Goal: Task Accomplishment & Management: Use online tool/utility

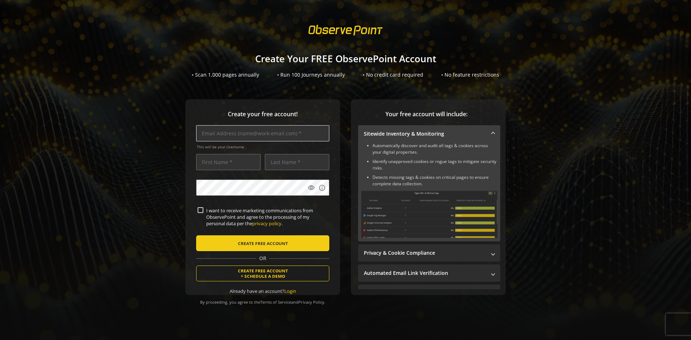
click at [230, 135] on input "text" at bounding box center [262, 133] width 133 height 16
type input "a"
click at [241, 134] on input "text" at bounding box center [262, 133] width 133 height 16
drag, startPoint x: 218, startPoint y: 133, endPoint x: 197, endPoint y: 133, distance: 20.9
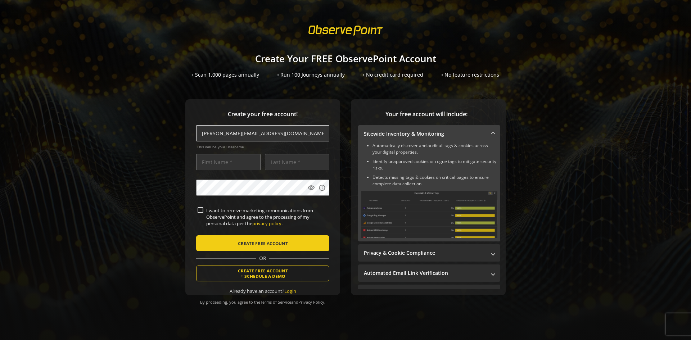
click at [197, 133] on input "[PERSON_NAME][EMAIL_ADDRESS][DOMAIN_NAME]" at bounding box center [262, 133] width 133 height 16
type input "[PERSON_NAME][EMAIL_ADDRESS][DOMAIN_NAME]"
click at [219, 166] on input "text" at bounding box center [228, 162] width 64 height 16
paste input "[PERSON_NAME]"
type input "[PERSON_NAME]"
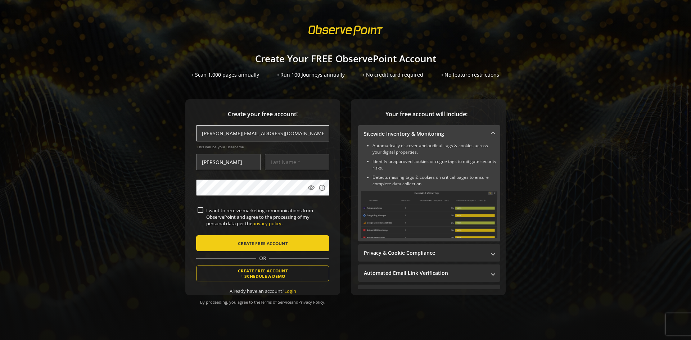
drag, startPoint x: 241, startPoint y: 134, endPoint x: 219, endPoint y: 135, distance: 21.2
click at [219, 135] on input "[PERSON_NAME][EMAIL_ADDRESS][DOMAIN_NAME]" at bounding box center [262, 133] width 133 height 16
click at [277, 163] on input "text" at bounding box center [297, 162] width 64 height 16
paste input "[PERSON_NAME]"
type input "[PERSON_NAME]"
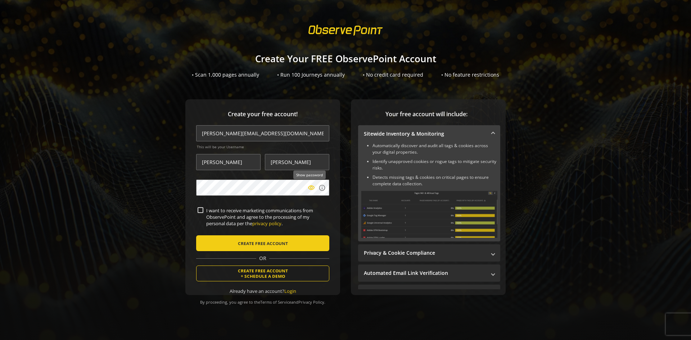
click at [308, 188] on mat-icon "visibility" at bounding box center [311, 187] width 7 height 7
click at [200, 209] on input "I want to receive marketing communications from ObservePoint and agree to the p…" at bounding box center [201, 210] width 6 height 6
checkbox input "true"
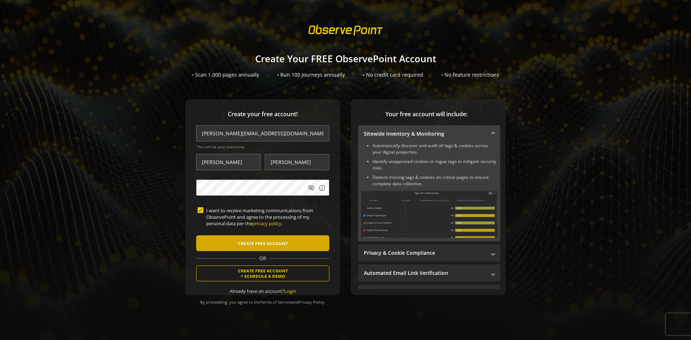
click at [271, 242] on span "CREATE FREE ACCOUNT" at bounding box center [263, 243] width 50 height 13
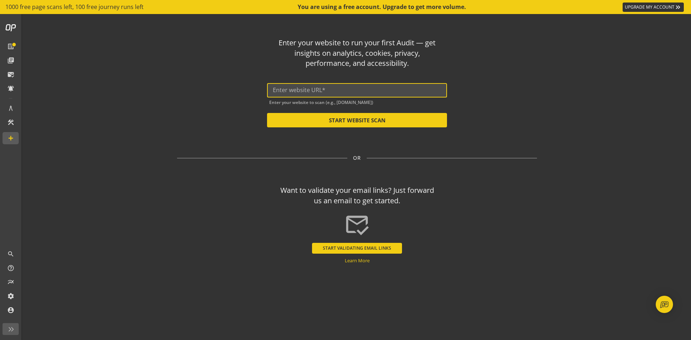
click at [342, 87] on input "text" at bounding box center [357, 90] width 168 height 7
paste input "[URL][DOMAIN_NAME]"
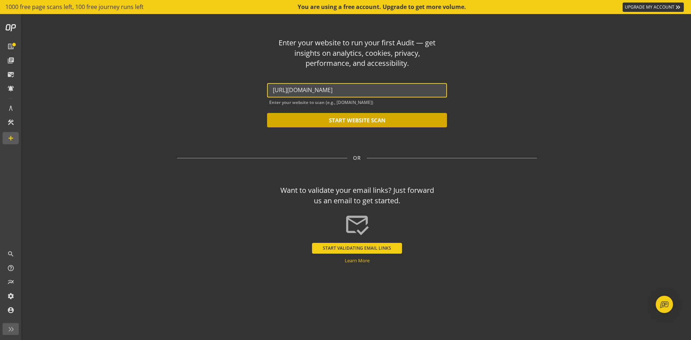
type input "[URL][DOMAIN_NAME]"
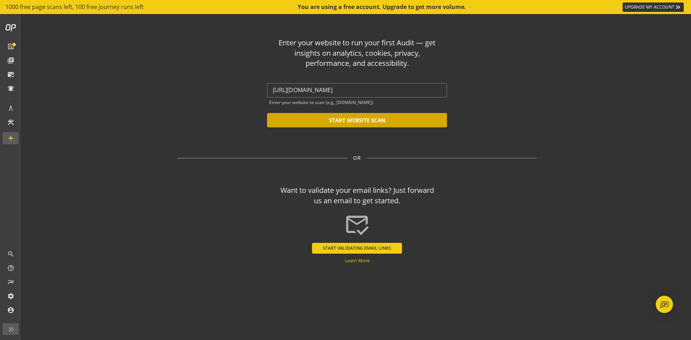
click at [386, 118] on button "START WEBSITE SCAN" at bounding box center [357, 120] width 180 height 14
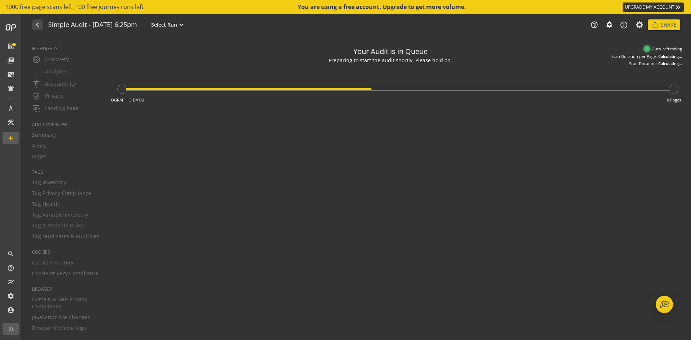
type textarea "Notes can include: -a description of what this audit is validating -changes in …"
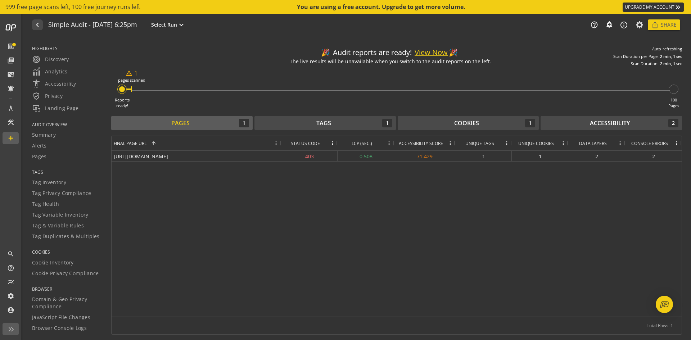
click at [123, 90] on div at bounding box center [122, 89] width 6 height 6
click at [131, 89] on div "warning_amber 1 pages scanned" at bounding box center [131, 89] width 1 height 6
click at [433, 50] on button "View Now" at bounding box center [431, 52] width 33 height 10
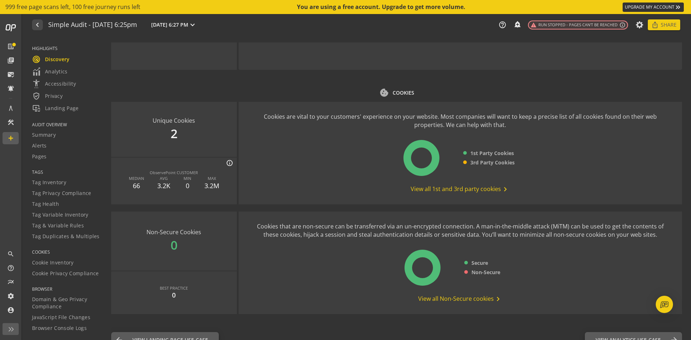
scroll to position [827, 0]
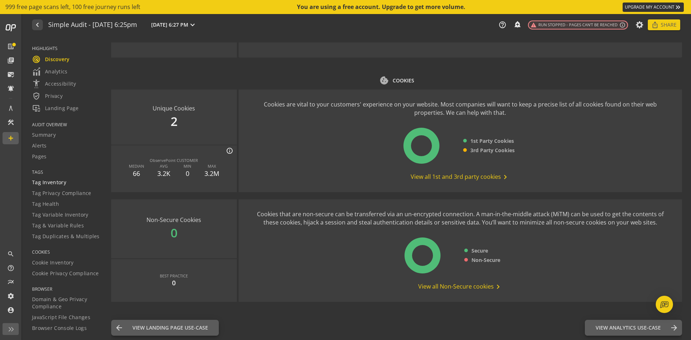
click at [44, 180] on span "Tag Inventory" at bounding box center [49, 182] width 34 height 7
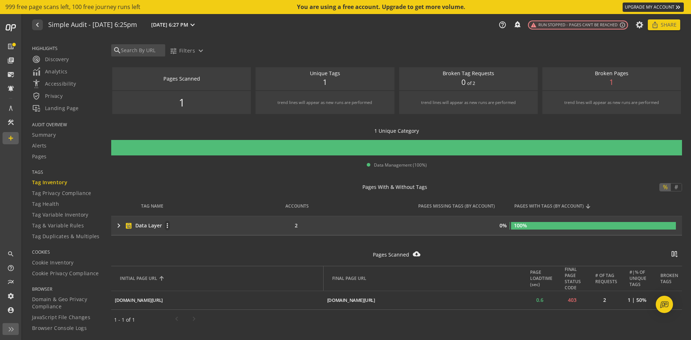
click at [141, 225] on div "Data Layer" at bounding box center [148, 225] width 27 height 7
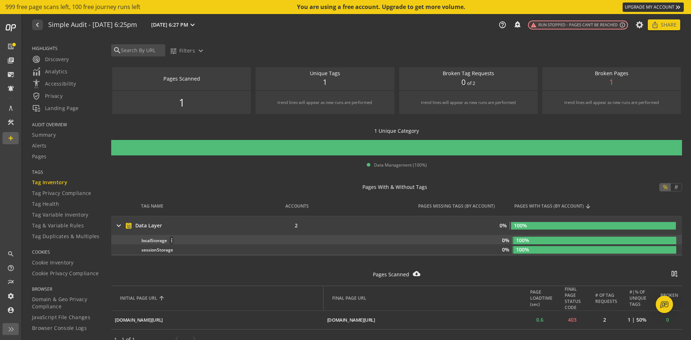
click at [152, 241] on div "localStorage more_vert" at bounding box center [242, 240] width 202 height 8
click at [173, 240] on span at bounding box center [171, 240] width 17 height 17
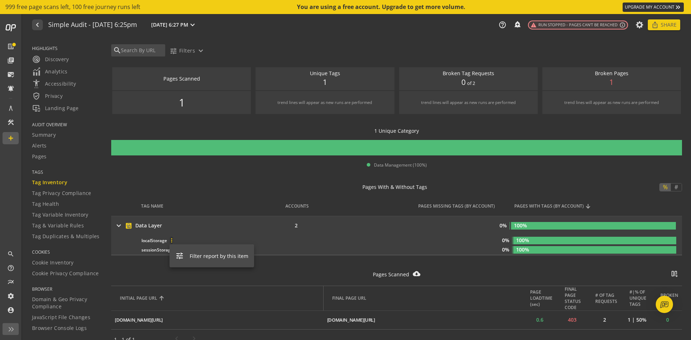
click at [202, 235] on div at bounding box center [345, 170] width 691 height 340
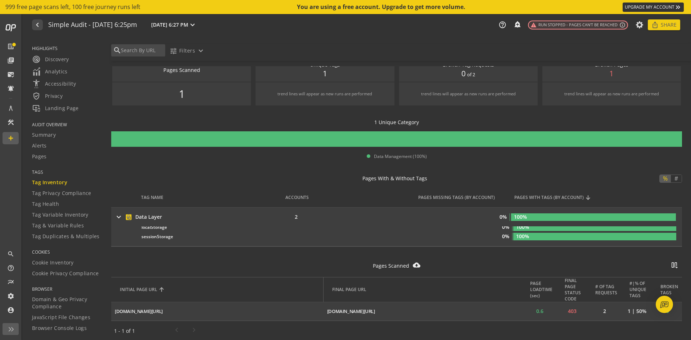
scroll to position [10, 0]
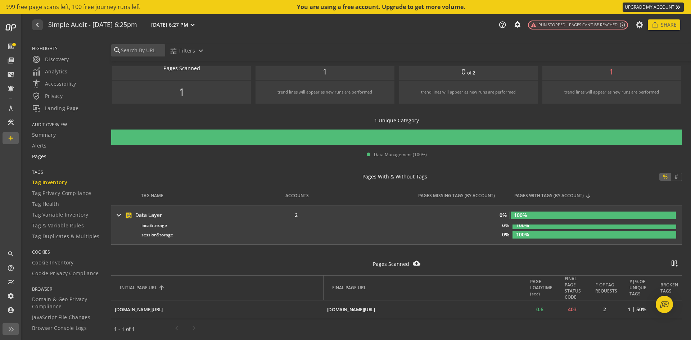
click at [42, 158] on span "Pages" at bounding box center [39, 156] width 15 height 7
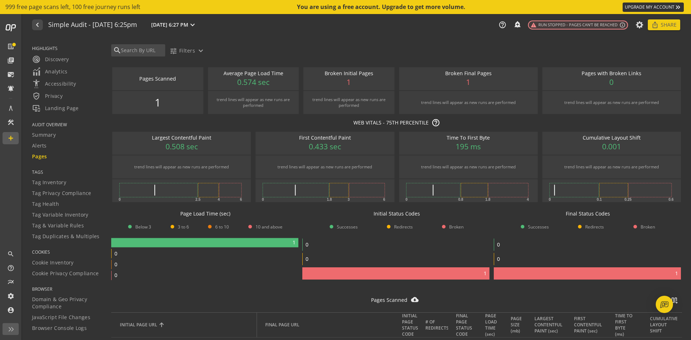
scroll to position [41, 0]
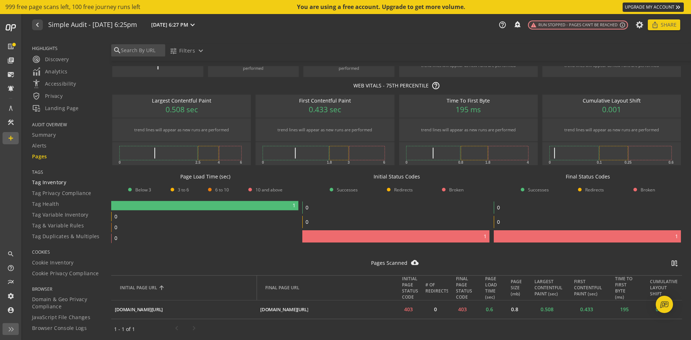
click at [40, 183] on span "Tag Inventory" at bounding box center [49, 182] width 34 height 7
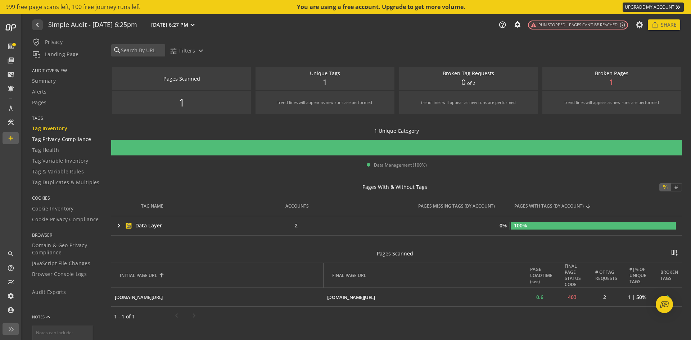
scroll to position [108, 0]
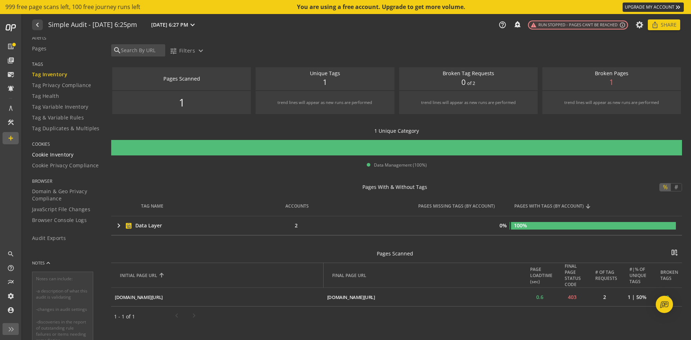
click at [51, 159] on link "Cookie Inventory" at bounding box center [67, 154] width 70 height 11
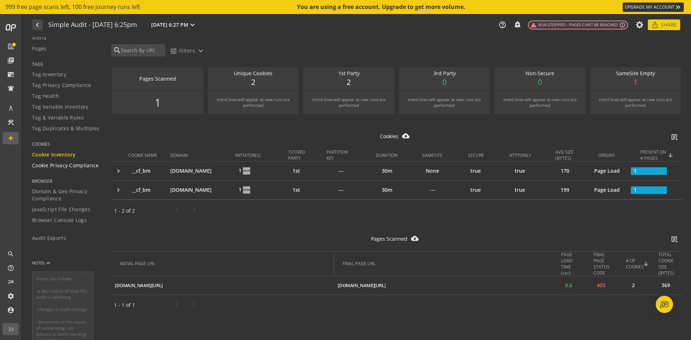
click at [56, 167] on span "Cookie Privacy Compliance" at bounding box center [65, 165] width 67 height 7
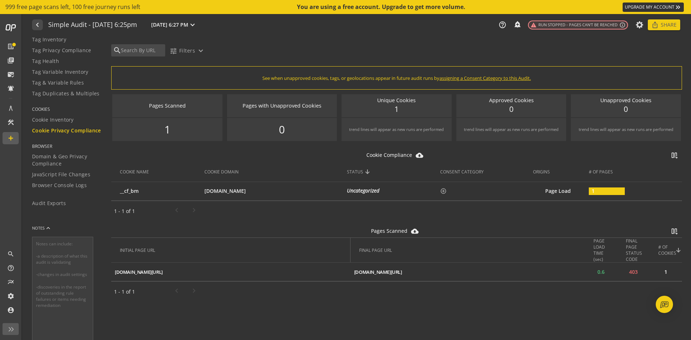
scroll to position [166, 0]
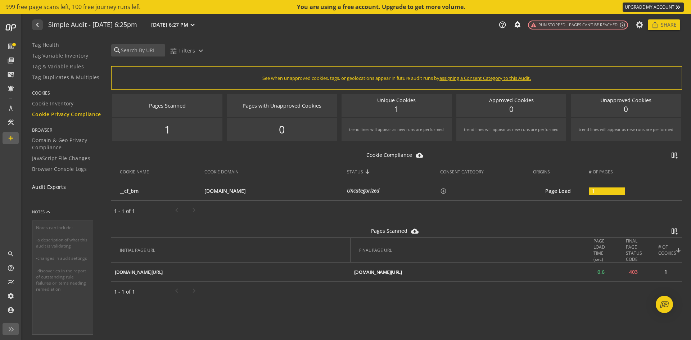
click at [54, 187] on span "Audit Exports" at bounding box center [49, 187] width 34 height 7
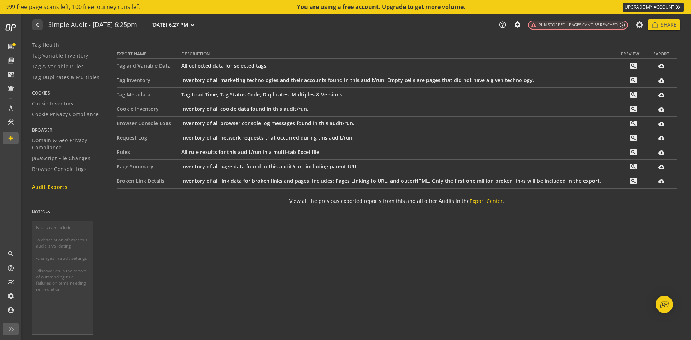
scroll to position [159, 0]
click at [152, 67] on td "Tag and Variable Data" at bounding box center [149, 66] width 65 height 14
click at [634, 64] on mat-icon "search" at bounding box center [633, 66] width 7 height 6
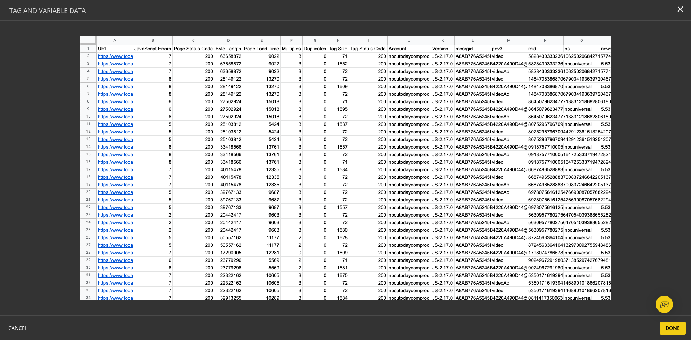
click at [122, 56] on img at bounding box center [345, 185] width 531 height 299
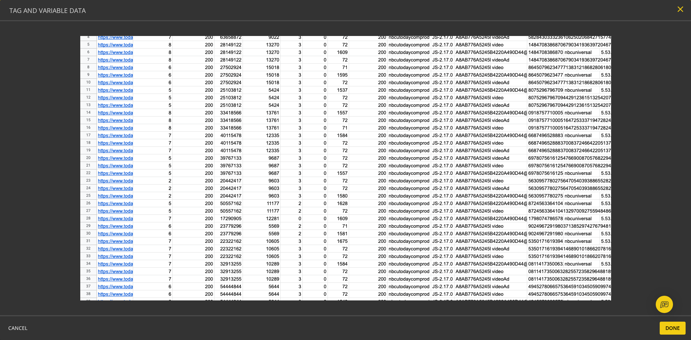
click at [679, 12] on mat-icon "close" at bounding box center [680, 9] width 10 height 10
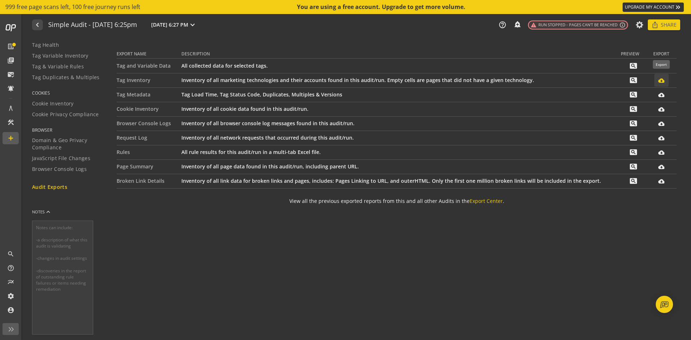
click at [662, 82] on mat-icon "cloud_download_filled" at bounding box center [661, 80] width 6 height 6
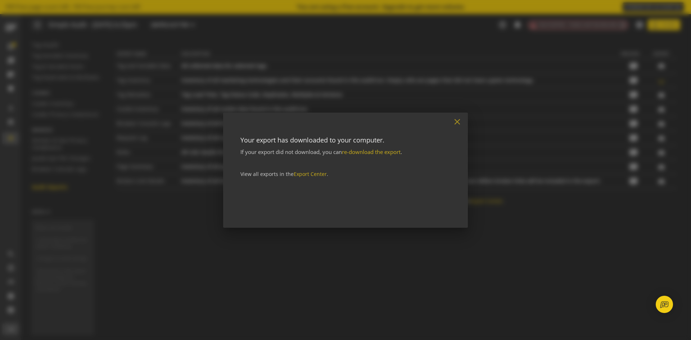
click at [458, 122] on mat-icon "close" at bounding box center [457, 122] width 10 height 10
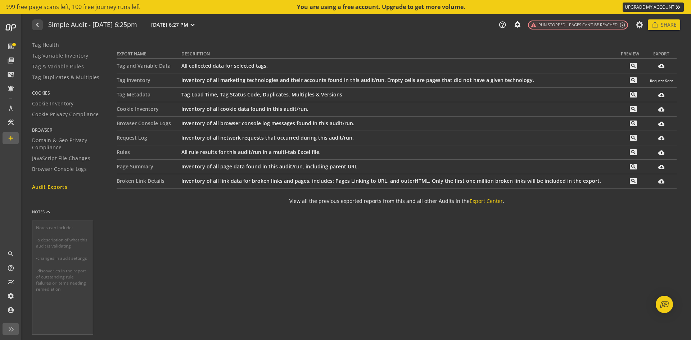
click at [635, 8] on link "UPGRADE MY ACCOUNT keyboard_double_arrow_right" at bounding box center [653, 7] width 61 height 9
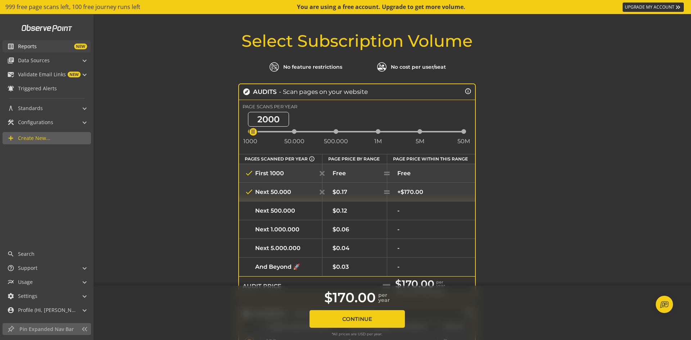
click at [23, 46] on span "Reports" at bounding box center [27, 46] width 19 height 7
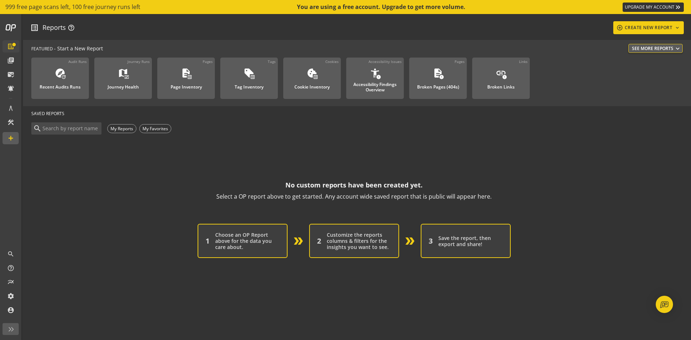
click at [121, 111] on div "SAVED REPORTS" at bounding box center [353, 113] width 645 height 15
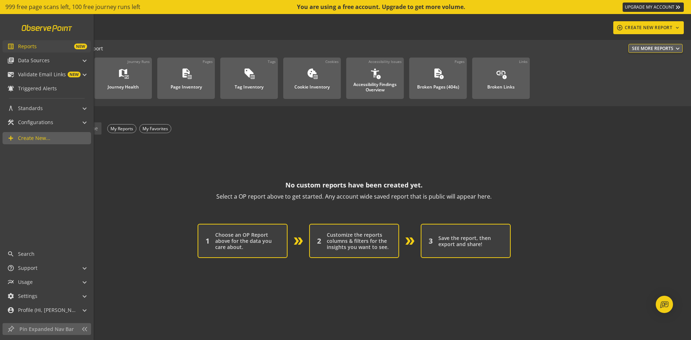
click at [45, 26] on link at bounding box center [46, 28] width 59 height 14
